Goal: Use online tool/utility: Utilize a website feature to perform a specific function

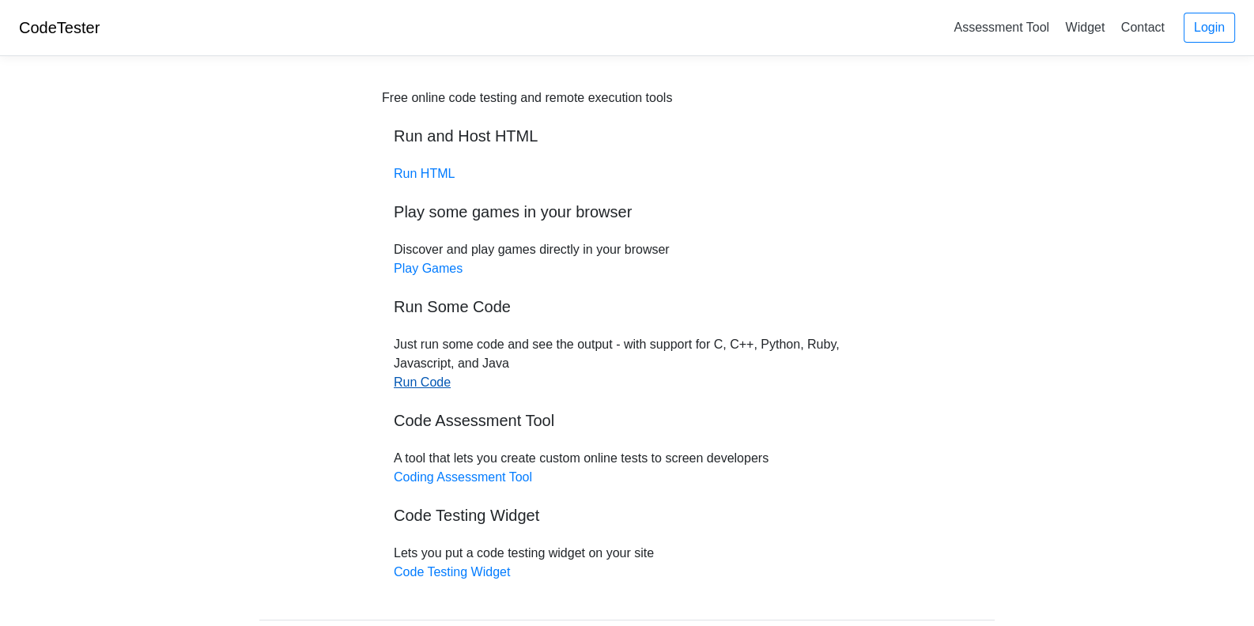
click at [425, 384] on link "Run Code" at bounding box center [422, 382] width 57 height 13
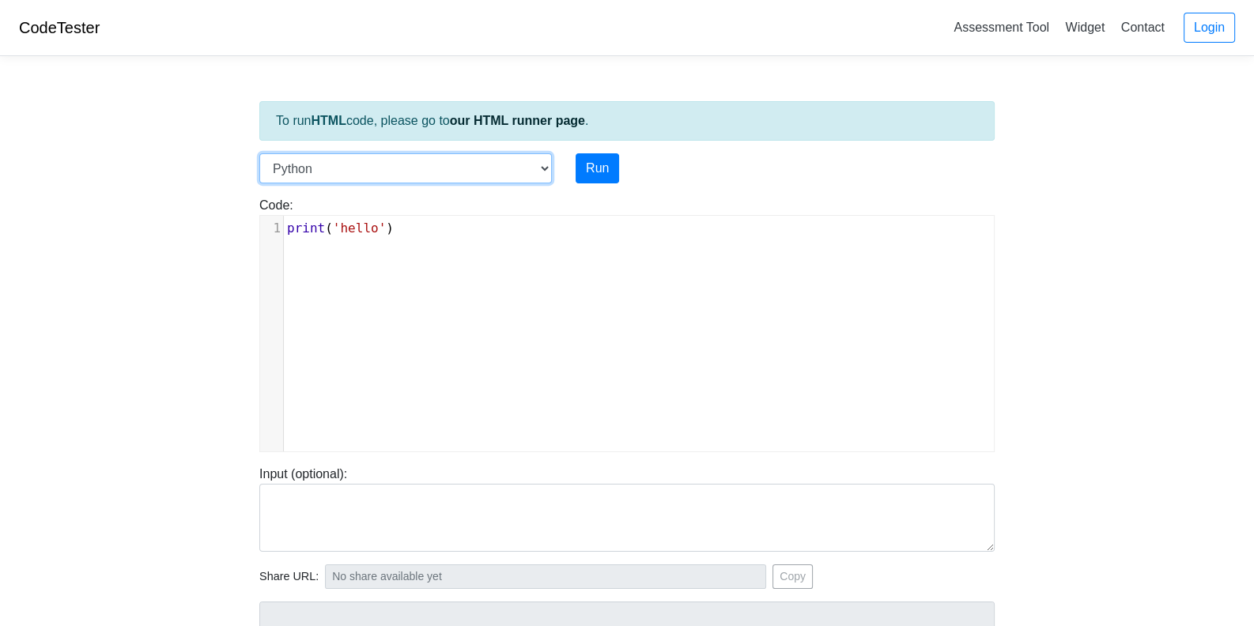
click at [533, 166] on select "C C++ Go Java Javascript Python Ruby" at bounding box center [405, 168] width 293 height 30
click at [259, 153] on select "C C++ Go Java Javascript Python Ruby" at bounding box center [405, 168] width 293 height 30
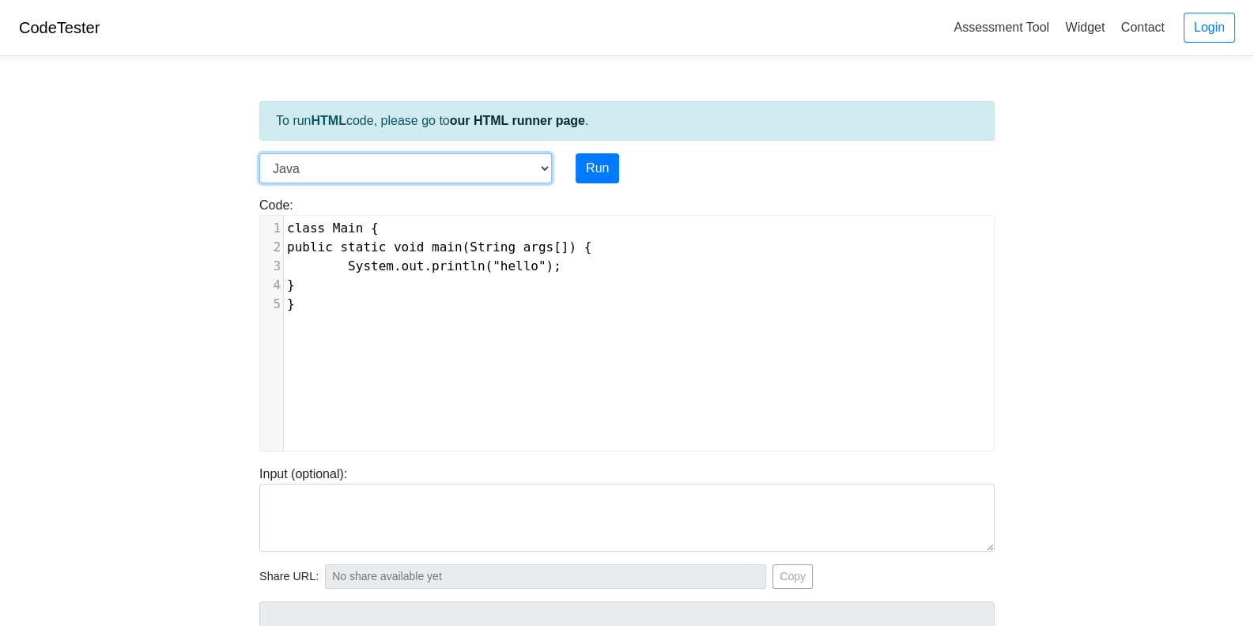
click at [530, 166] on select "C C++ Go Java Javascript Python Ruby" at bounding box center [405, 168] width 293 height 30
click at [259, 153] on select "C C++ Go Java Javascript Python Ruby" at bounding box center [405, 168] width 293 height 30
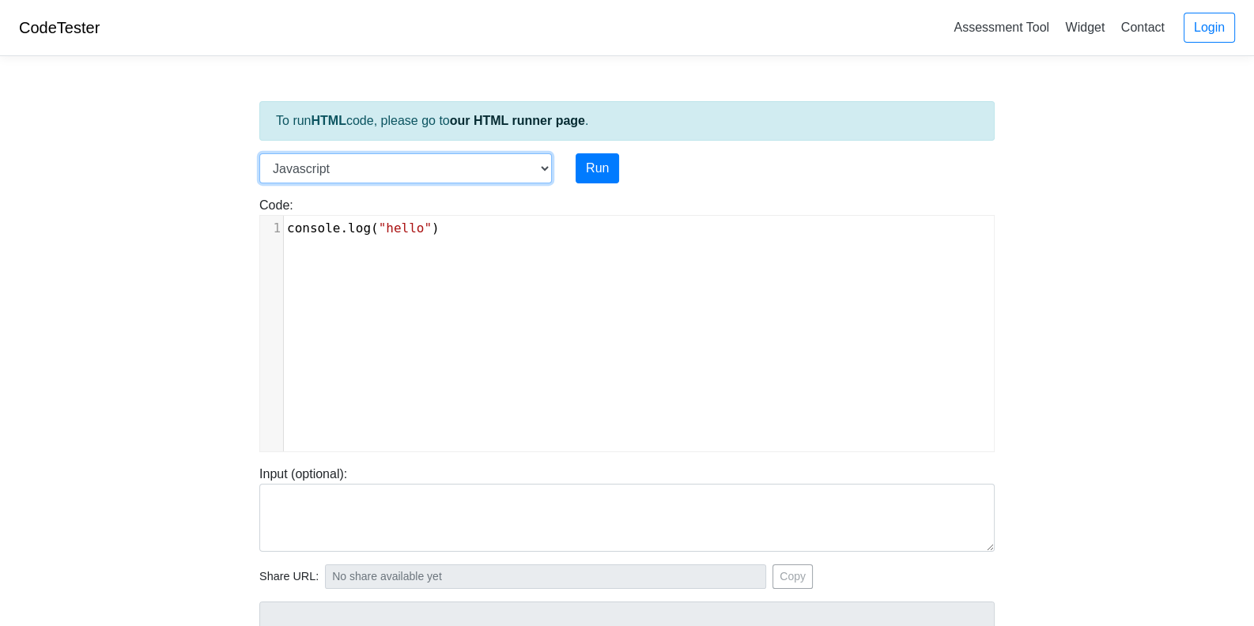
click at [529, 162] on select "C C++ Go Java Javascript Python Ruby" at bounding box center [405, 168] width 293 height 30
select select "java"
click at [259, 153] on select "C C++ Go Java Javascript Python Ruby" at bounding box center [405, 168] width 293 height 30
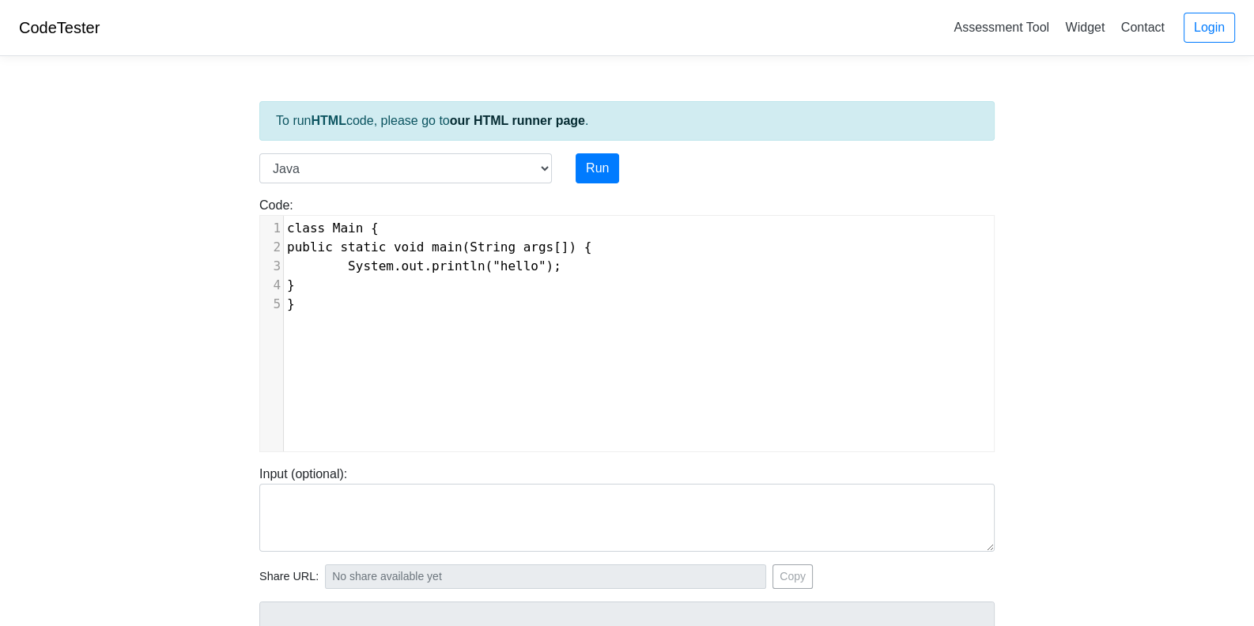
scroll to position [6, 0]
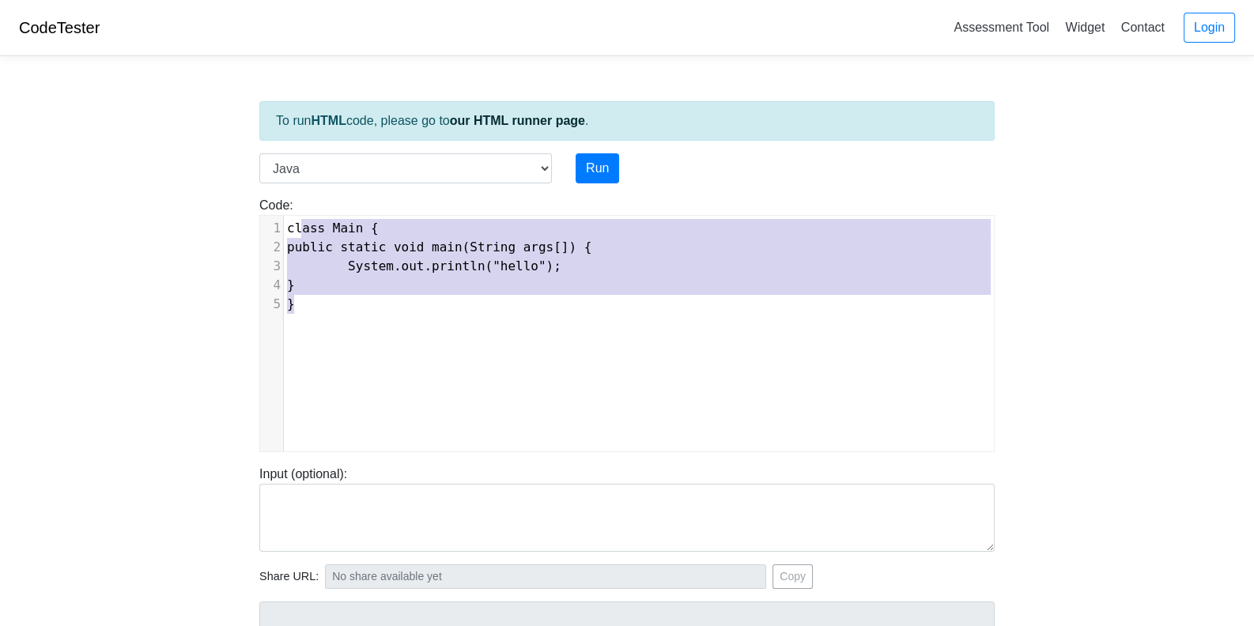
type textarea "class Main { public static void main(String args[]) { System.out.println("hello…"
drag, startPoint x: 486, startPoint y: 344, endPoint x: 257, endPoint y: 221, distance: 260.1
click at [257, 221] on div "Code: class Main { public static void main(String args[]) { System.out.println(…" at bounding box center [627, 324] width 759 height 256
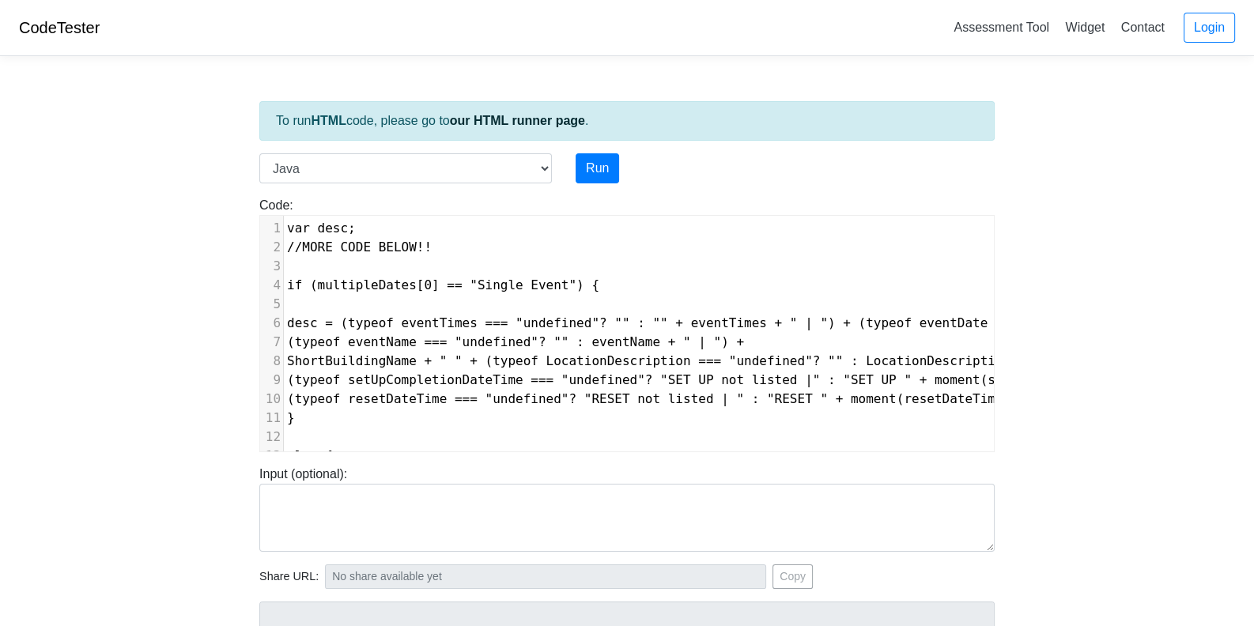
scroll to position [180, 0]
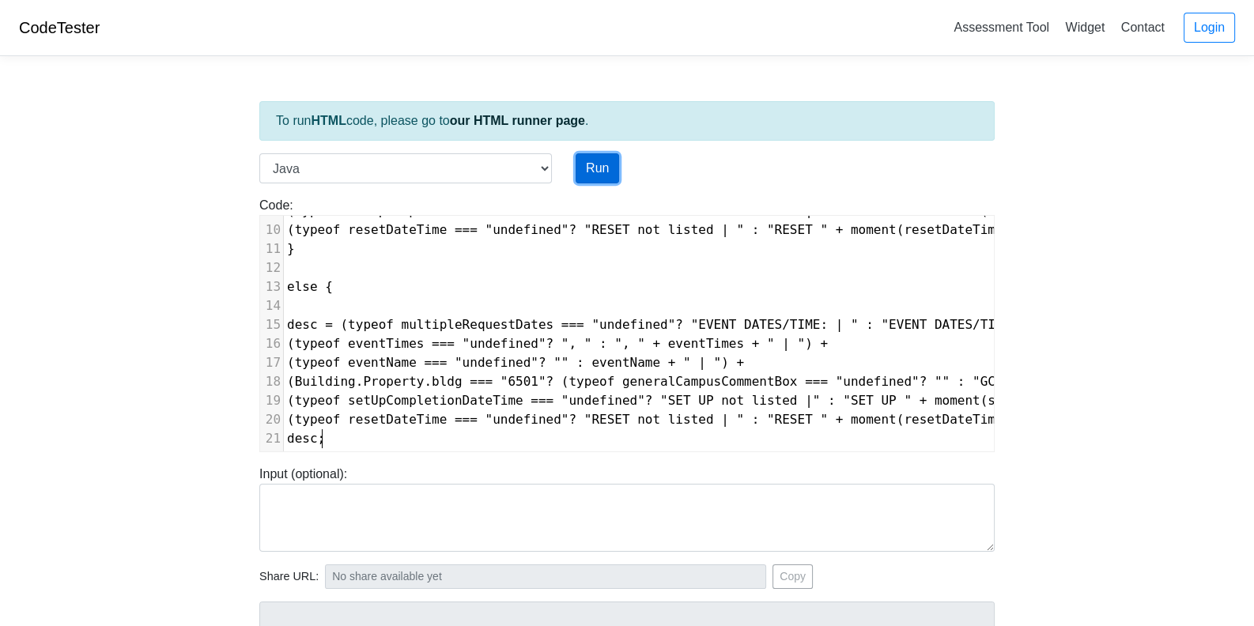
click at [613, 165] on button "Run" at bounding box center [597, 168] width 43 height 30
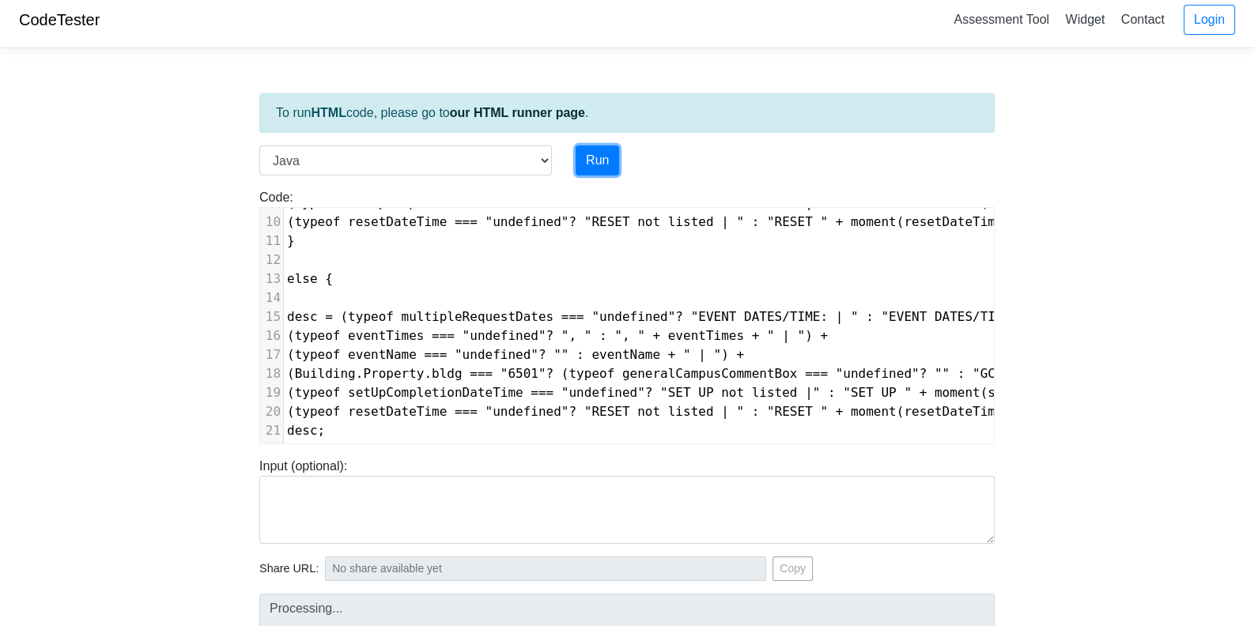
type input "[URL][DOMAIN_NAME]"
type textarea "Submission status: Compilation Error Compile Output: Main.java:1: error: class,…"
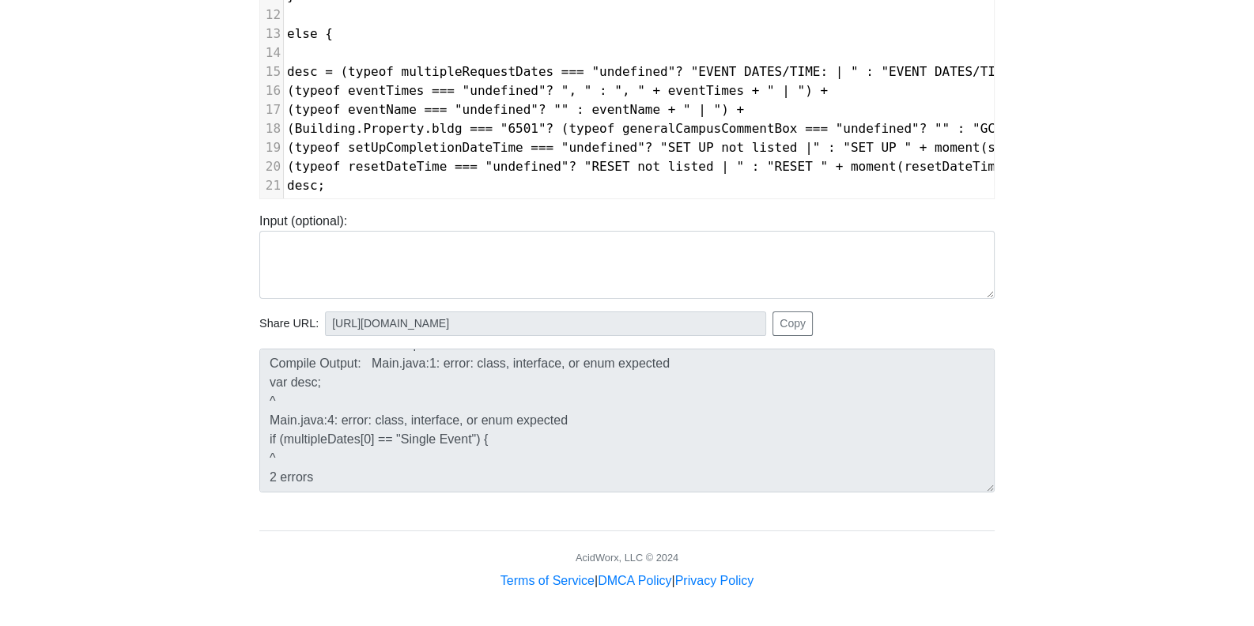
scroll to position [0, 0]
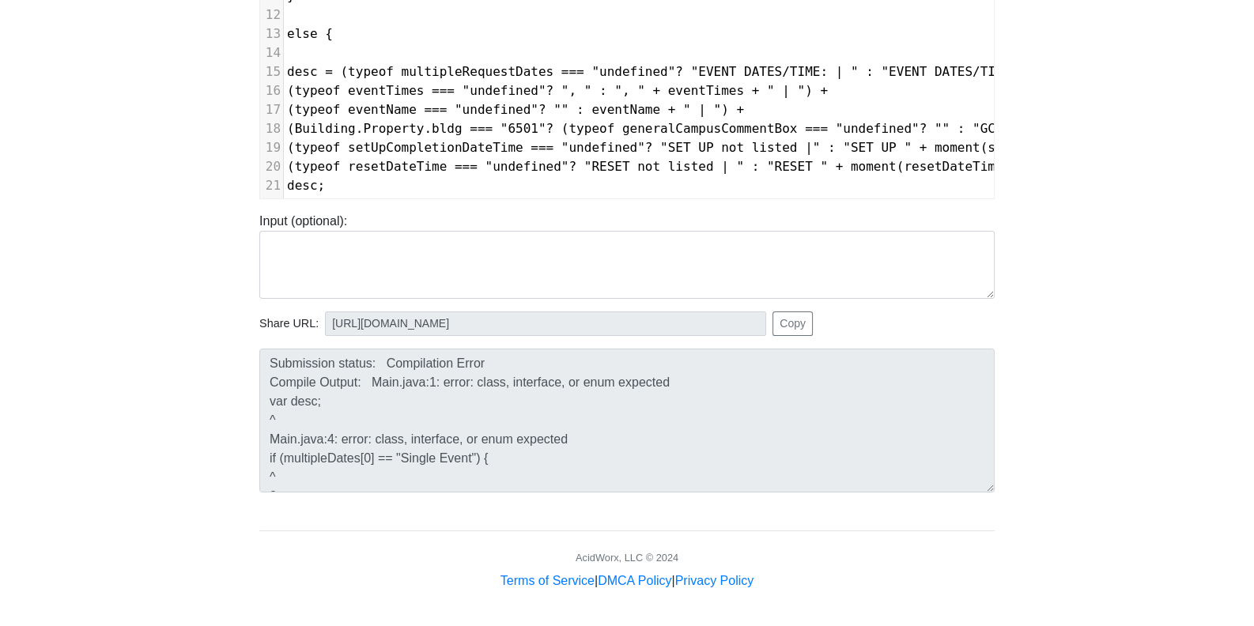
click at [1106, 275] on body "CodeTester Assessment Tool Widget Contact Login To run HTML code, please go to …" at bounding box center [627, 169] width 1254 height 844
